Goal: Information Seeking & Learning: Find specific fact

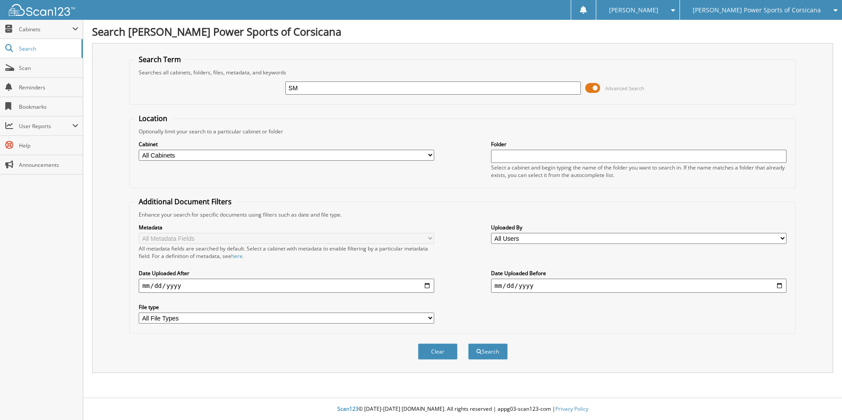
type input "S"
type input "JOHN SMITH"
click at [468, 343] on button "Search" at bounding box center [488, 351] width 40 height 16
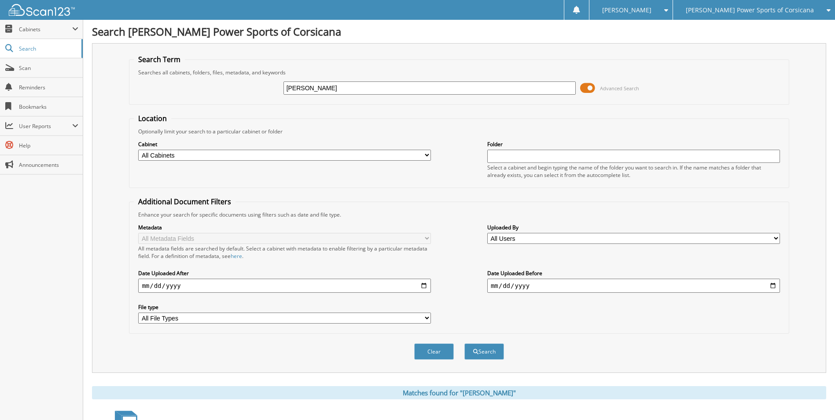
click at [591, 88] on span at bounding box center [587, 87] width 15 height 13
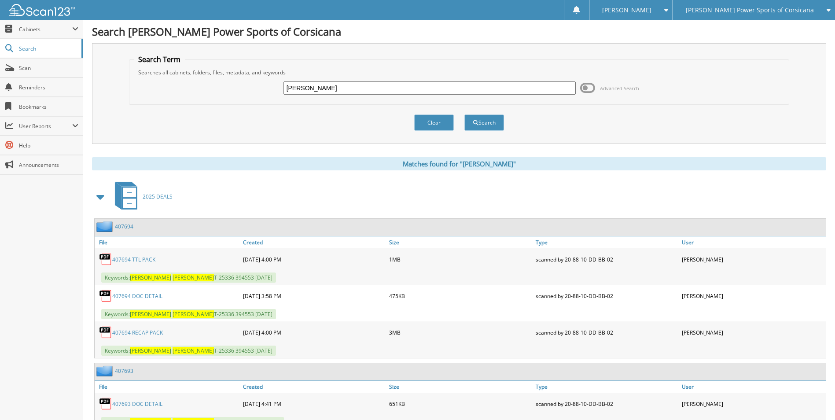
drag, startPoint x: 336, startPoint y: 91, endPoint x: 378, endPoint y: 86, distance: 43.0
click at [257, 80] on div "JOHN SMITH Advanced Search" at bounding box center [459, 88] width 650 height 24
type input "[PERSON_NAME]"
click at [465, 114] on button "Search" at bounding box center [485, 122] width 40 height 16
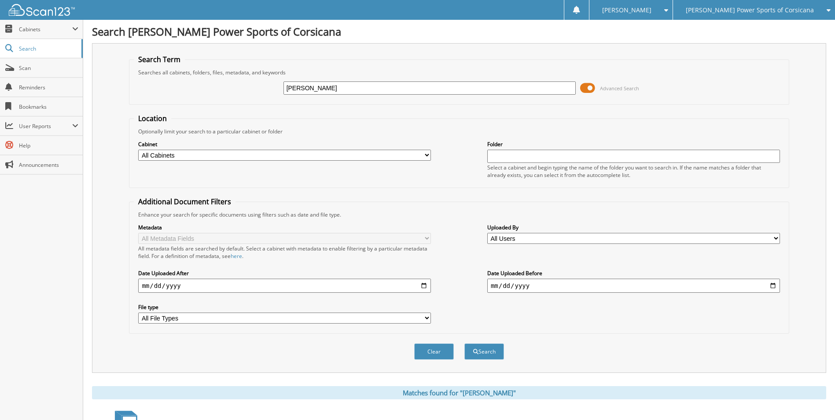
click at [589, 83] on span at bounding box center [587, 87] width 15 height 13
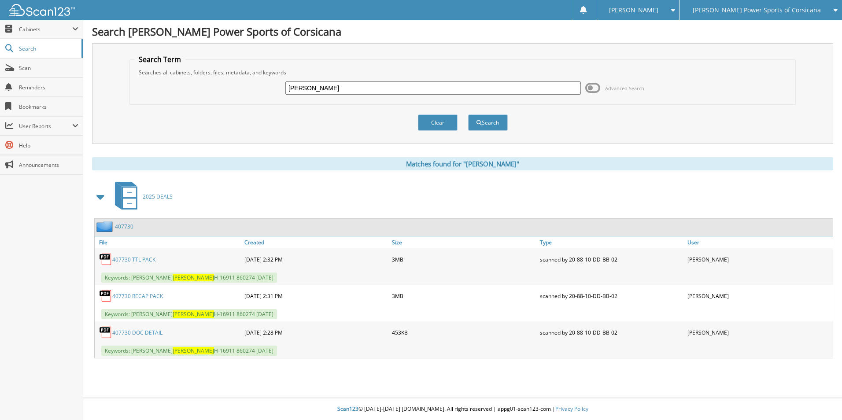
click at [128, 226] on link "407730" at bounding box center [124, 226] width 18 height 7
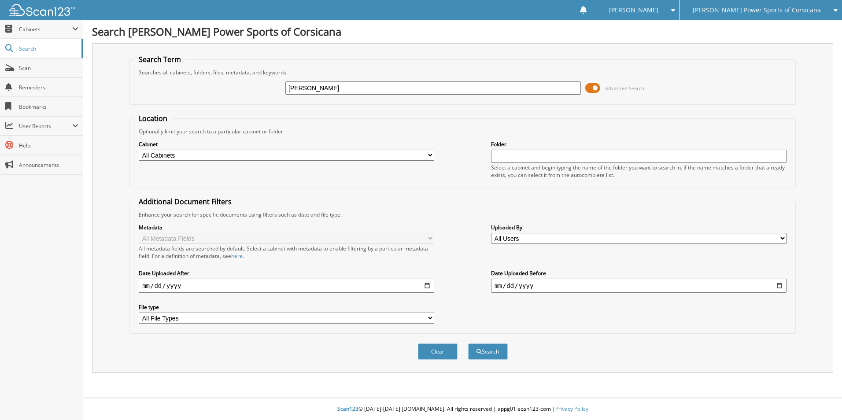
type input "[PERSON_NAME]"
click at [468, 343] on button "Search" at bounding box center [488, 351] width 40 height 16
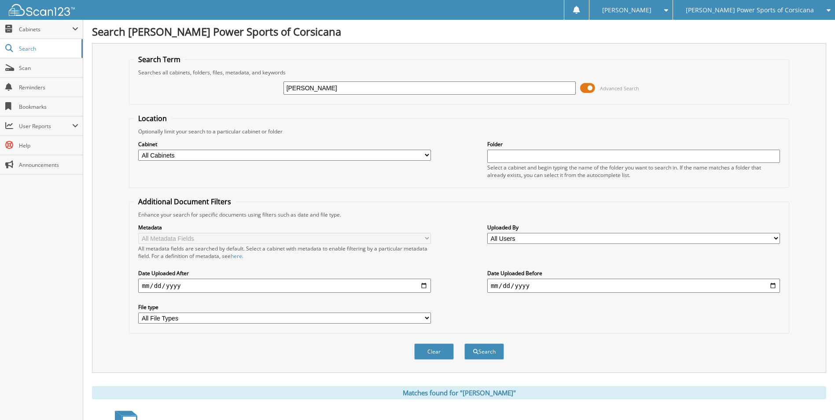
click at [587, 88] on span at bounding box center [587, 87] width 15 height 13
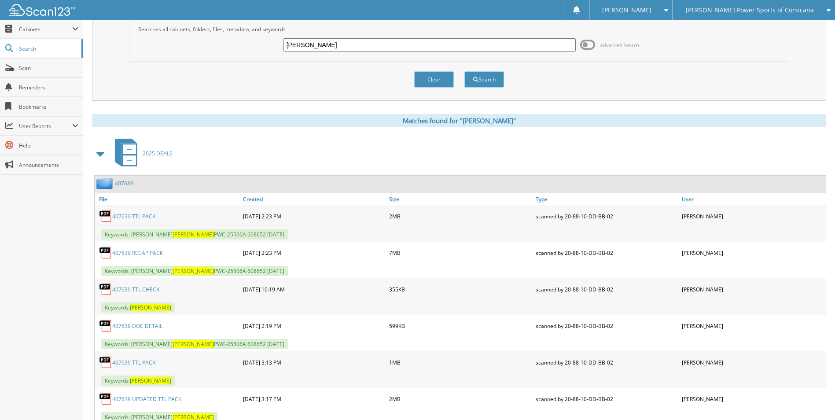
scroll to position [35, 0]
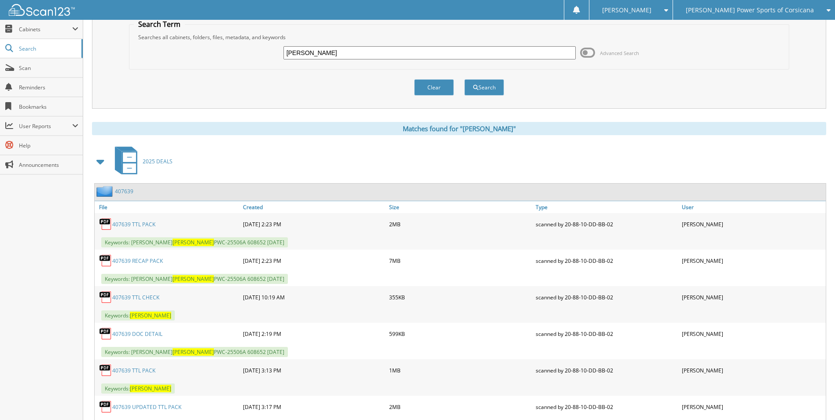
click at [125, 189] on link "407639" at bounding box center [124, 191] width 18 height 7
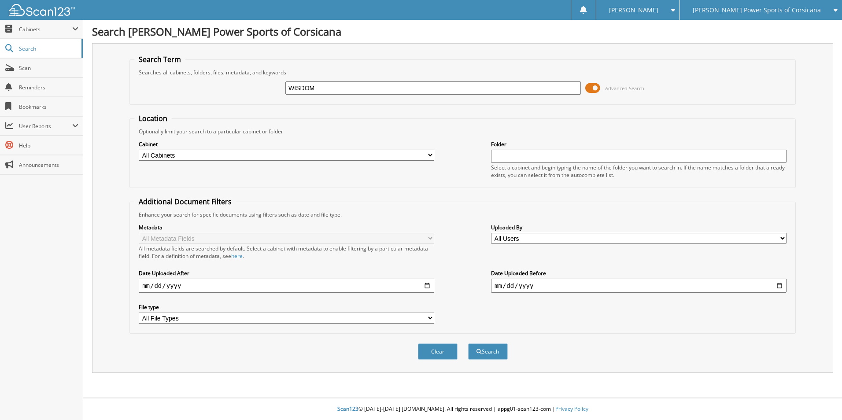
type input "WISDOM"
click at [468, 343] on button "Search" at bounding box center [488, 351] width 40 height 16
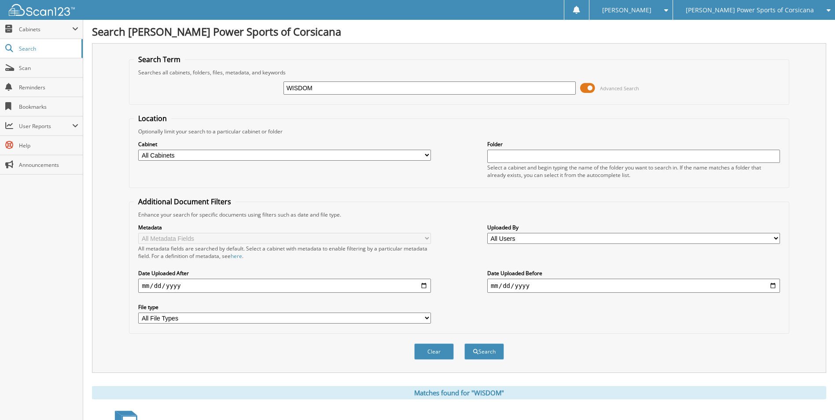
click at [579, 89] on div "WISDOM Advanced Search" at bounding box center [459, 88] width 650 height 24
click at [590, 91] on span at bounding box center [587, 87] width 15 height 13
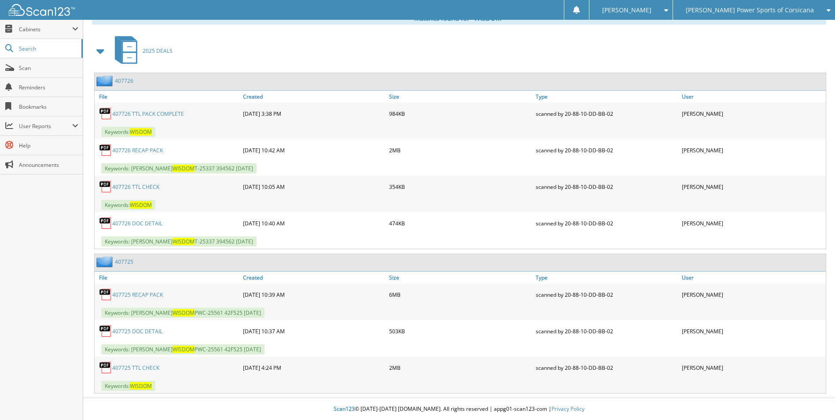
scroll to position [102, 0]
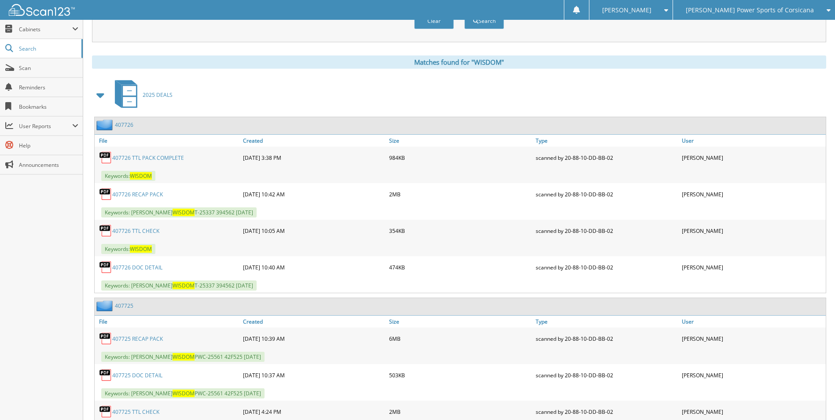
click at [126, 124] on link "407726" at bounding box center [124, 124] width 18 height 7
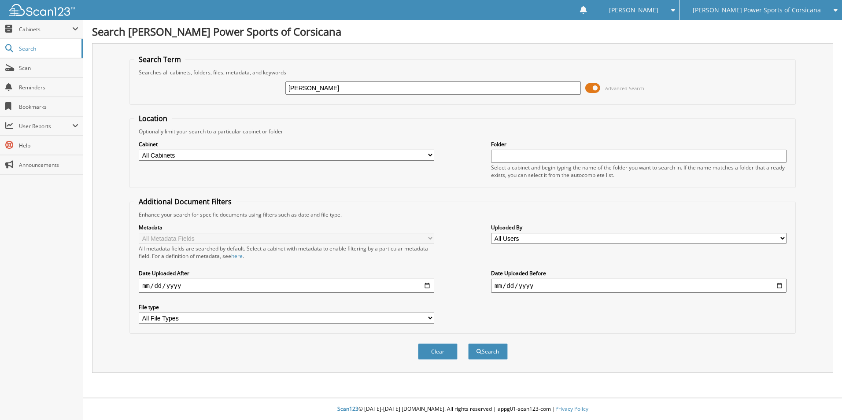
type input "[PERSON_NAME]"
click at [468, 343] on button "Search" at bounding box center [488, 351] width 40 height 16
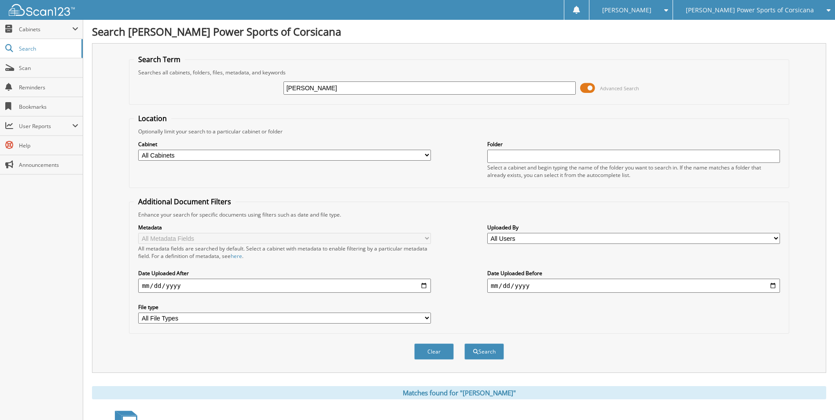
click at [588, 89] on span at bounding box center [587, 87] width 15 height 13
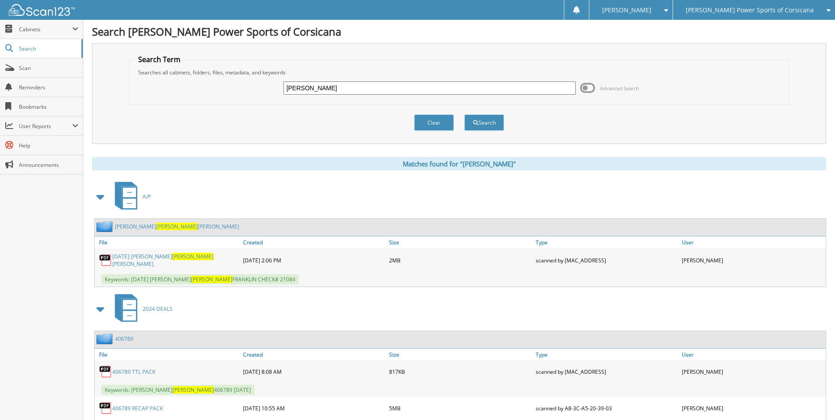
click at [98, 195] on span at bounding box center [101, 197] width 12 height 16
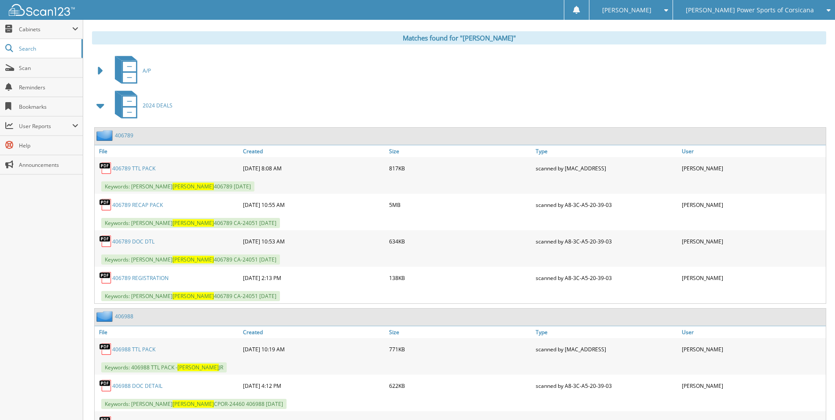
scroll to position [132, 0]
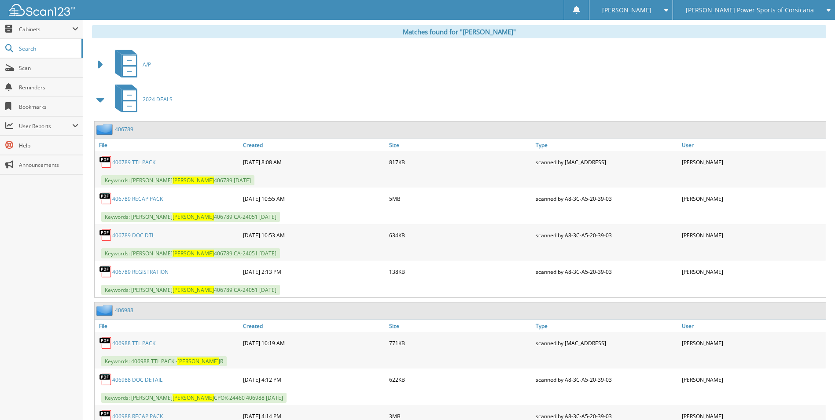
click at [99, 96] on span at bounding box center [101, 100] width 12 height 16
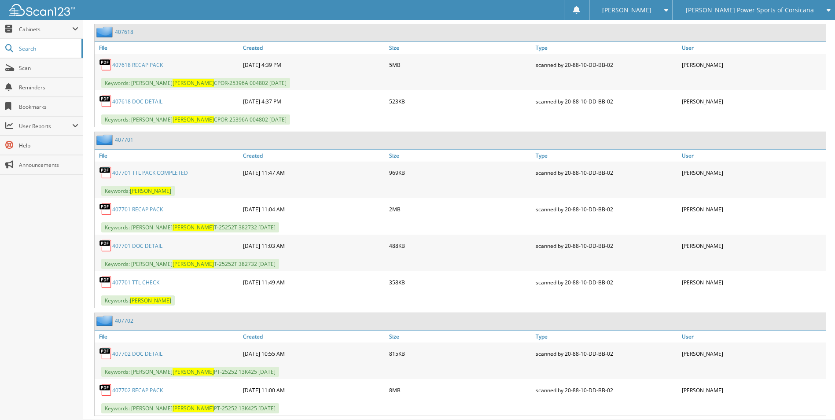
scroll to position [287, 0]
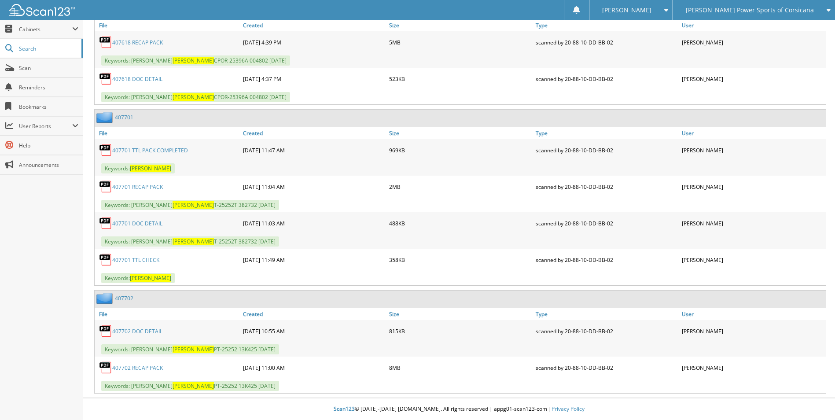
click at [130, 118] on link "407701" at bounding box center [124, 117] width 18 height 7
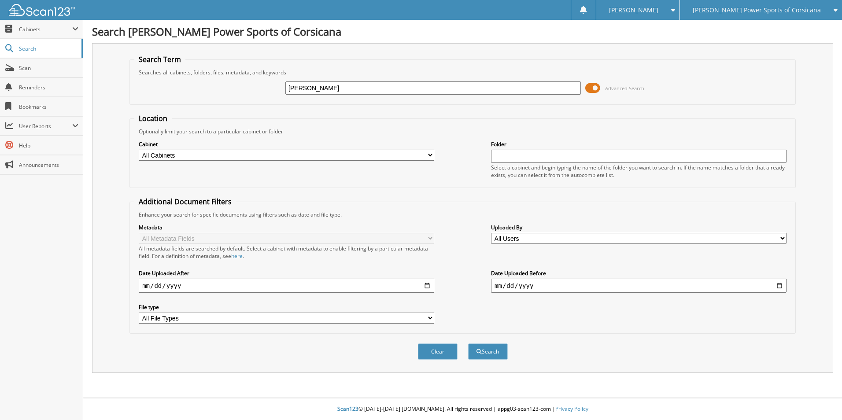
type input "CONKLE"
click at [468, 343] on button "Search" at bounding box center [488, 351] width 40 height 16
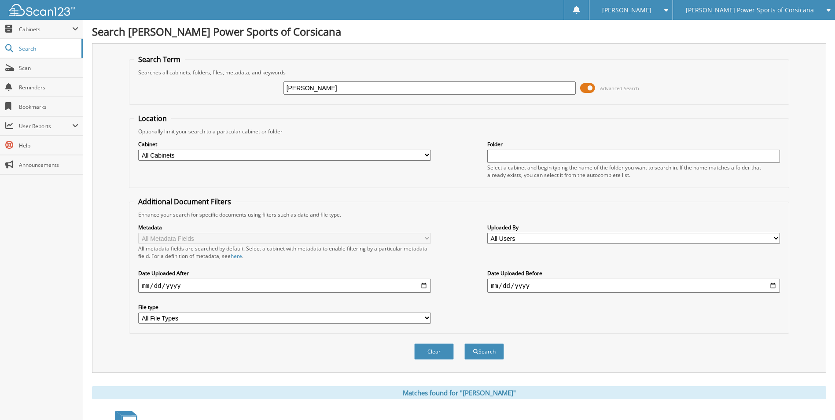
click at [587, 91] on span at bounding box center [587, 87] width 15 height 13
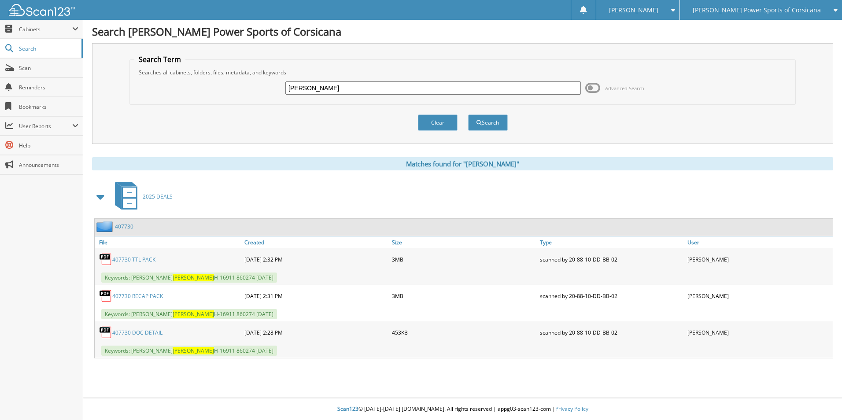
drag, startPoint x: 319, startPoint y: 91, endPoint x: 249, endPoint y: 74, distance: 72.4
click at [249, 74] on fieldset "Search Term Searches all cabinets, folders, files, metadata, and keywords CONKL…" at bounding box center [462, 80] width 666 height 50
type input "SAMARRIPA"
click at [468, 114] on button "Search" at bounding box center [488, 122] width 40 height 16
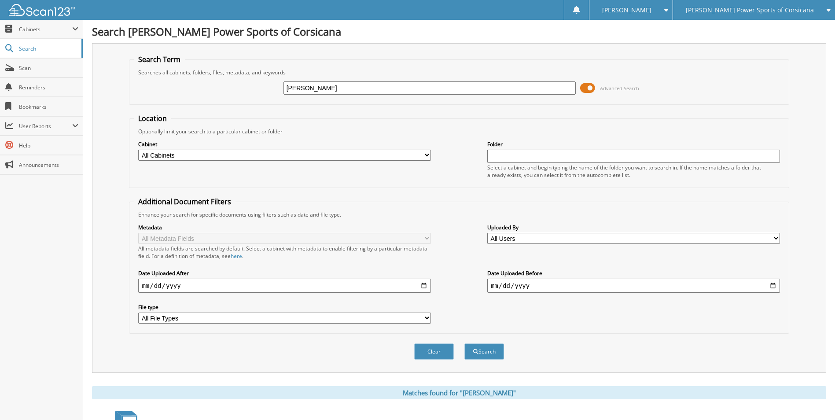
click at [590, 84] on span at bounding box center [587, 87] width 15 height 13
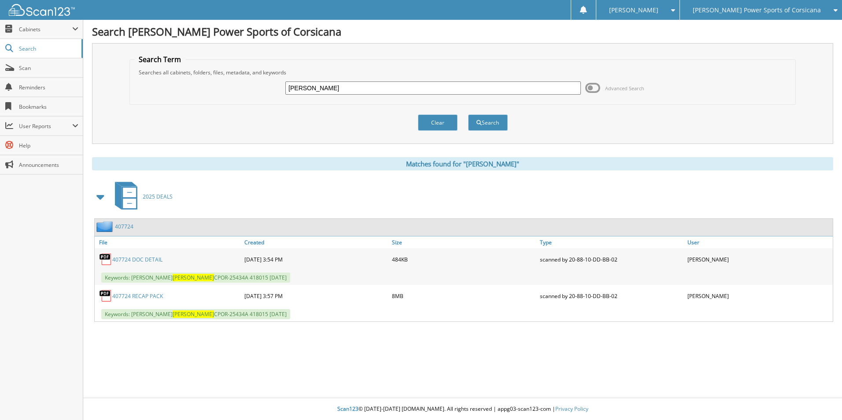
click at [128, 227] on link "407724" at bounding box center [124, 226] width 18 height 7
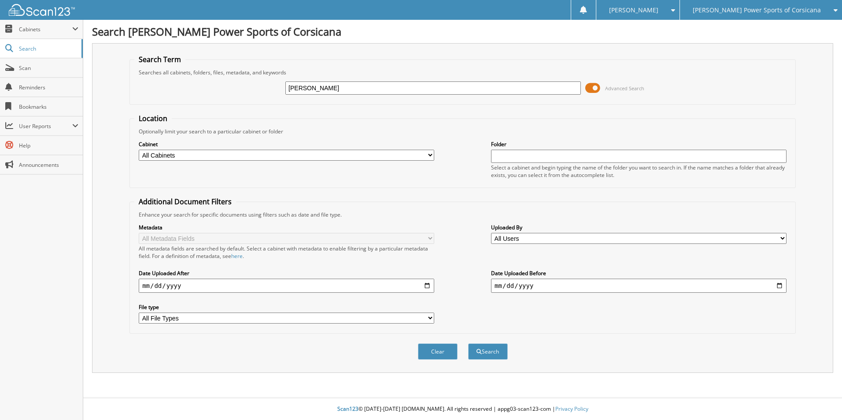
type input "[PERSON_NAME]"
click at [468, 343] on button "Search" at bounding box center [488, 351] width 40 height 16
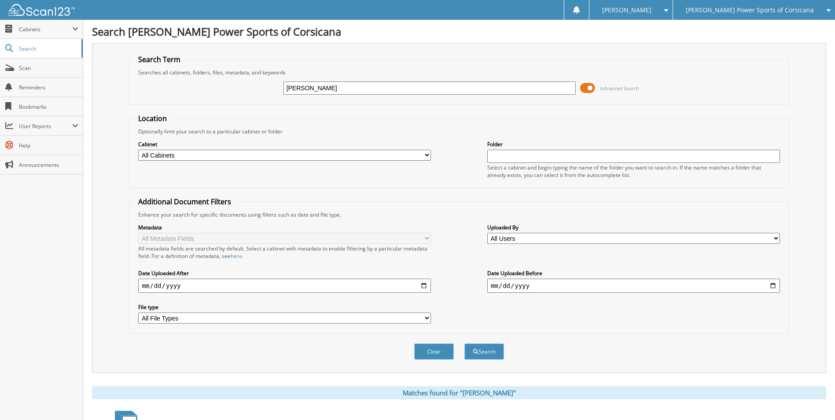
drag, startPoint x: 311, startPoint y: 92, endPoint x: 221, endPoint y: 84, distance: 90.1
click at [223, 84] on div "WILLIAMS Advanced Search" at bounding box center [459, 88] width 650 height 24
type input "[PERSON_NAME]"
click at [465, 343] on button "Search" at bounding box center [485, 351] width 40 height 16
click at [589, 86] on span at bounding box center [587, 87] width 15 height 13
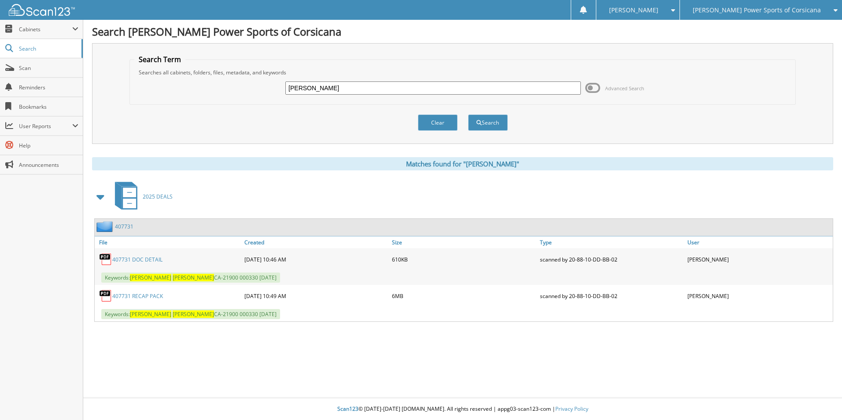
click at [124, 228] on link "407731" at bounding box center [124, 226] width 18 height 7
